Goal: Navigation & Orientation: Find specific page/section

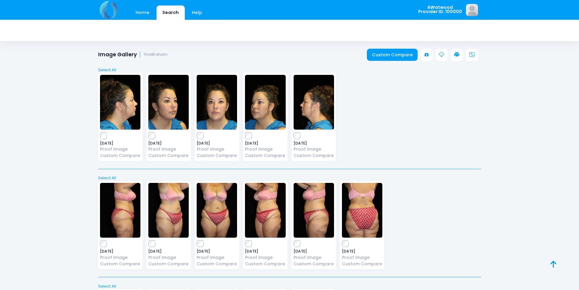
scroll to position [1093, 0]
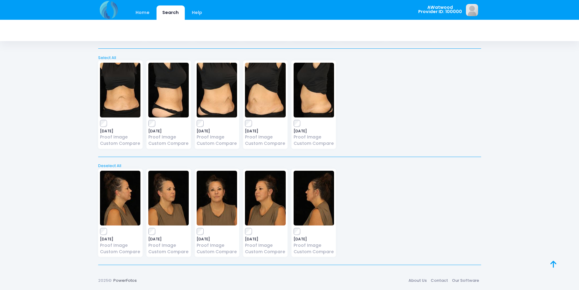
click at [261, 111] on img at bounding box center [265, 90] width 40 height 55
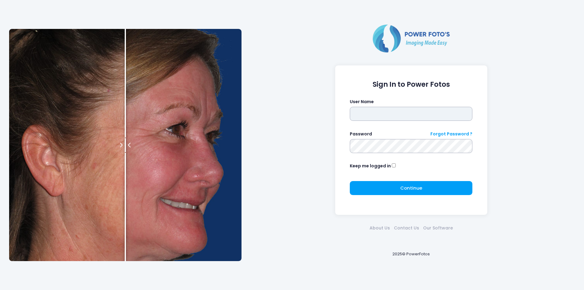
drag, startPoint x: 369, startPoint y: 109, endPoint x: 369, endPoint y: 112, distance: 3.6
click at [369, 110] on input "text" at bounding box center [411, 114] width 123 height 14
type input "********"
click button "submit" at bounding box center [0, 0] width 0 height 0
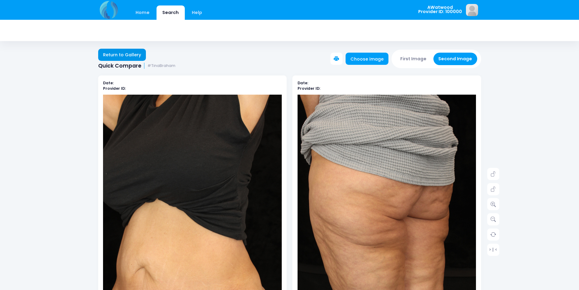
click at [123, 55] on link "Return to Gallery" at bounding box center [122, 55] width 48 height 12
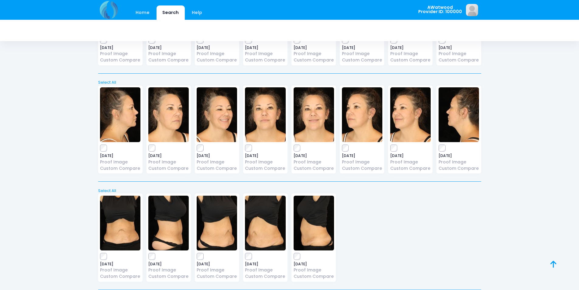
scroll to position [1034, 0]
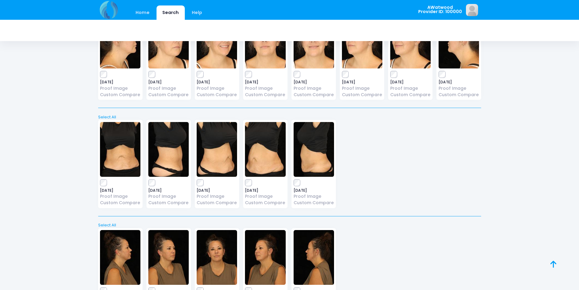
click at [220, 149] on img at bounding box center [217, 149] width 40 height 55
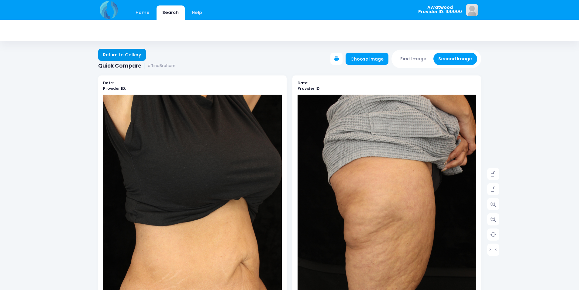
click at [107, 54] on link "Return to Gallery" at bounding box center [122, 55] width 48 height 12
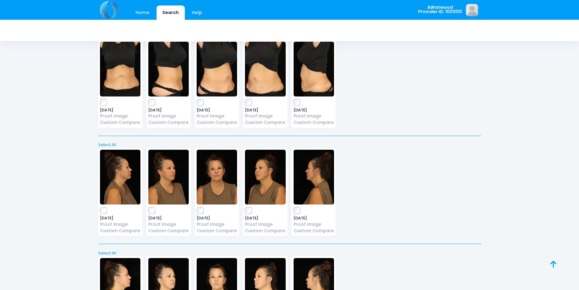
scroll to position [1113, 0]
